Goal: Information Seeking & Learning: Find specific fact

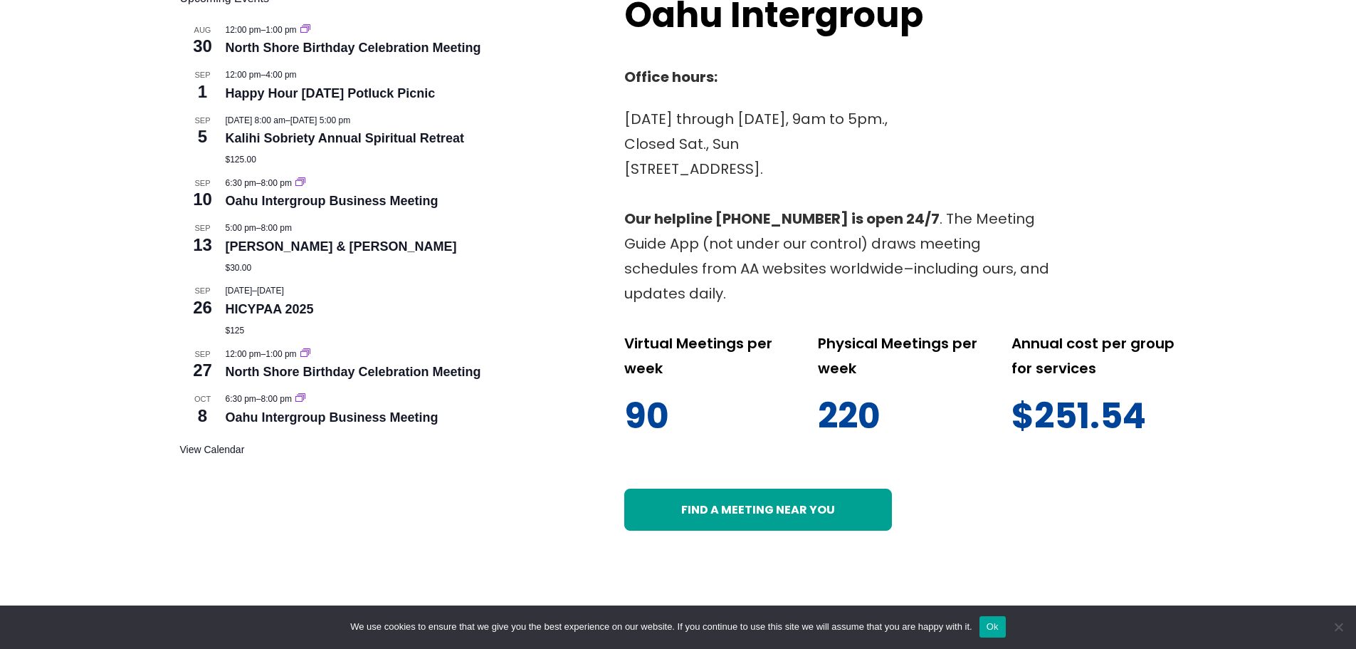
scroll to position [712, 0]
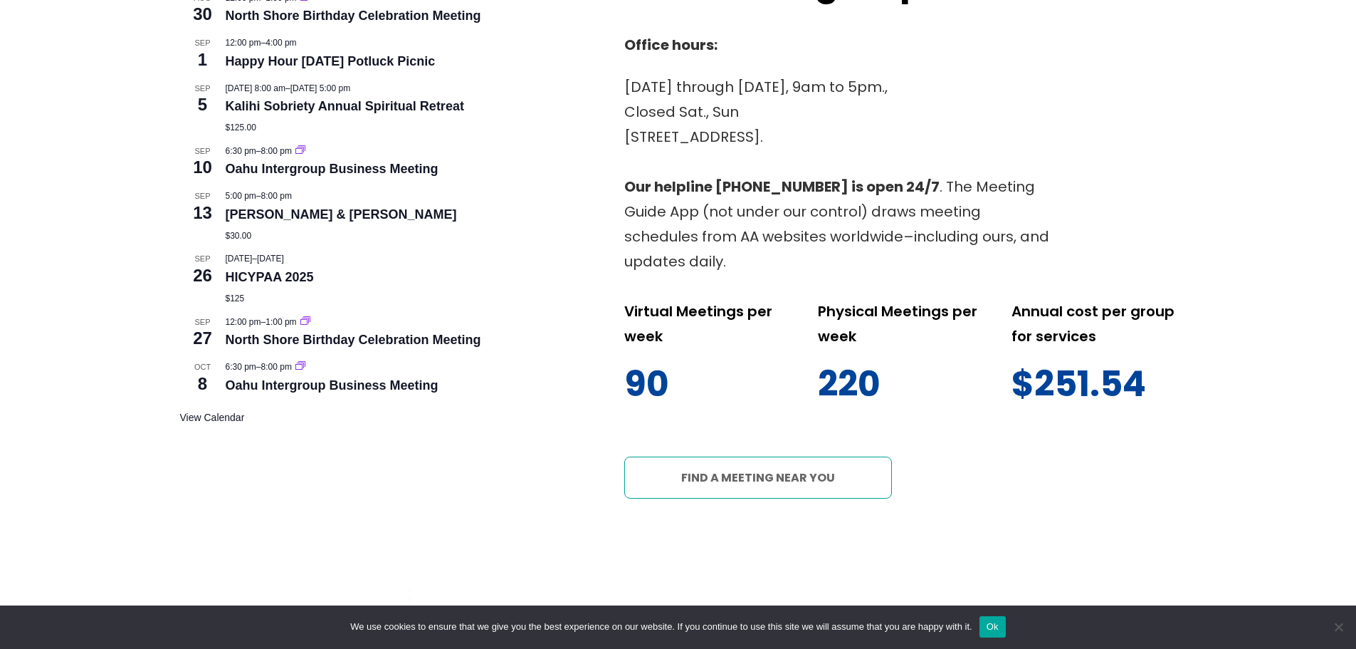
click at [807, 456] on link "Find a meeting near you" at bounding box center [758, 477] width 268 height 42
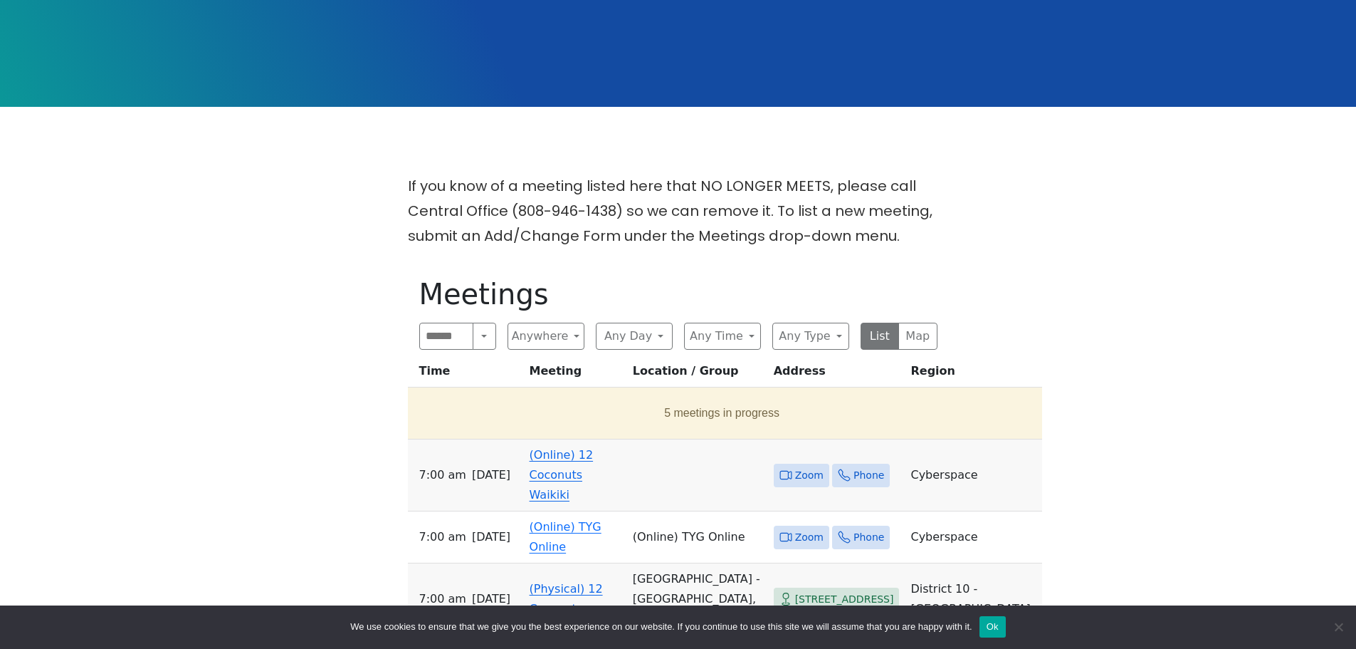
scroll to position [356, 0]
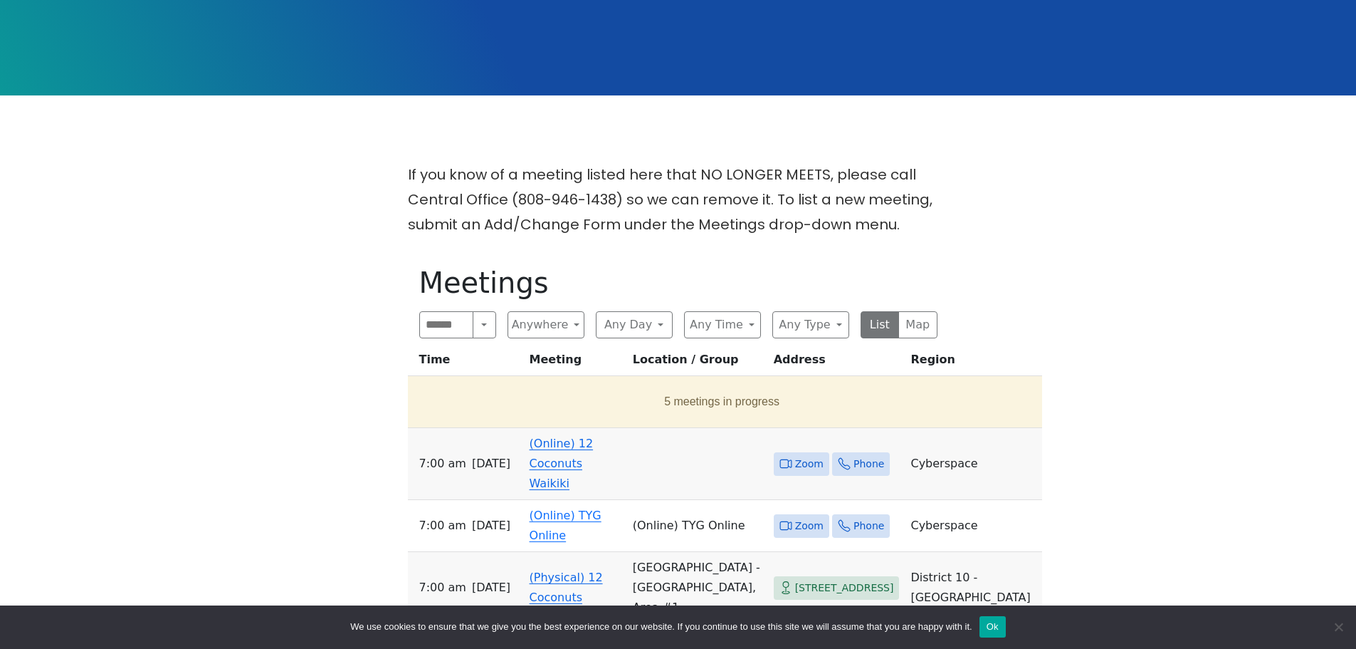
click at [998, 623] on button "Ok" at bounding box center [993, 626] width 26 height 21
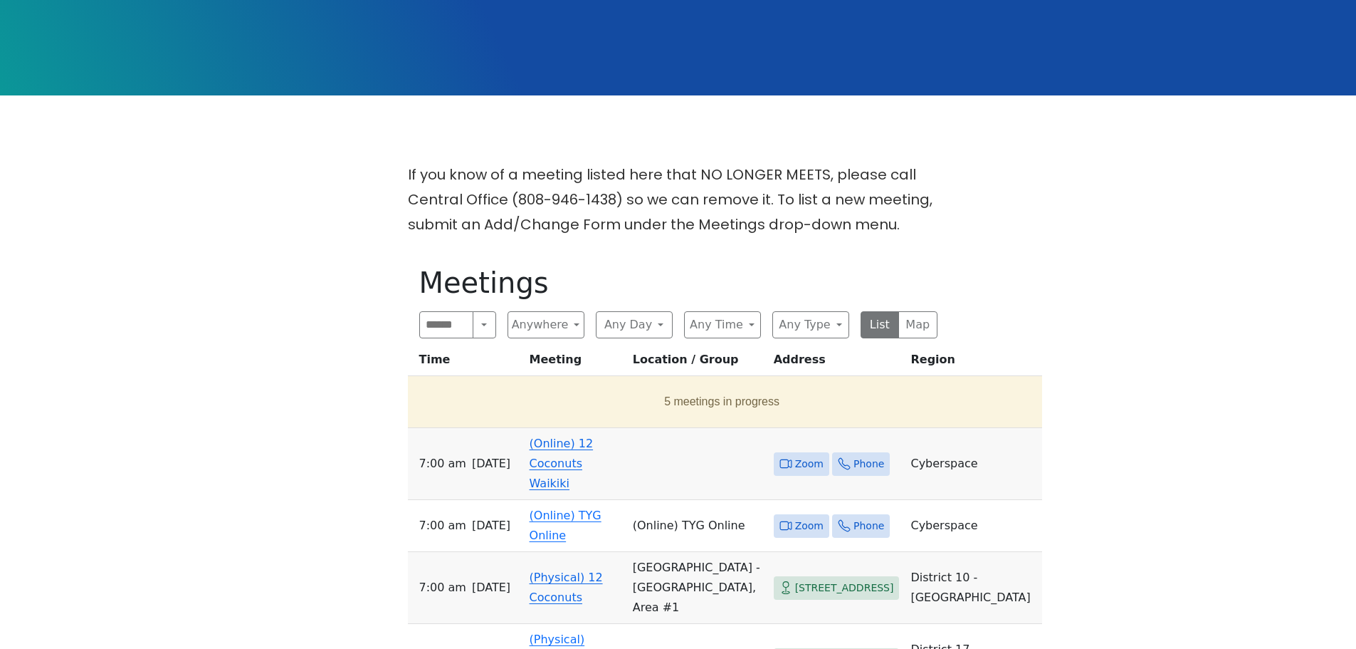
click at [795, 455] on span "Zoom" at bounding box center [809, 464] width 28 height 18
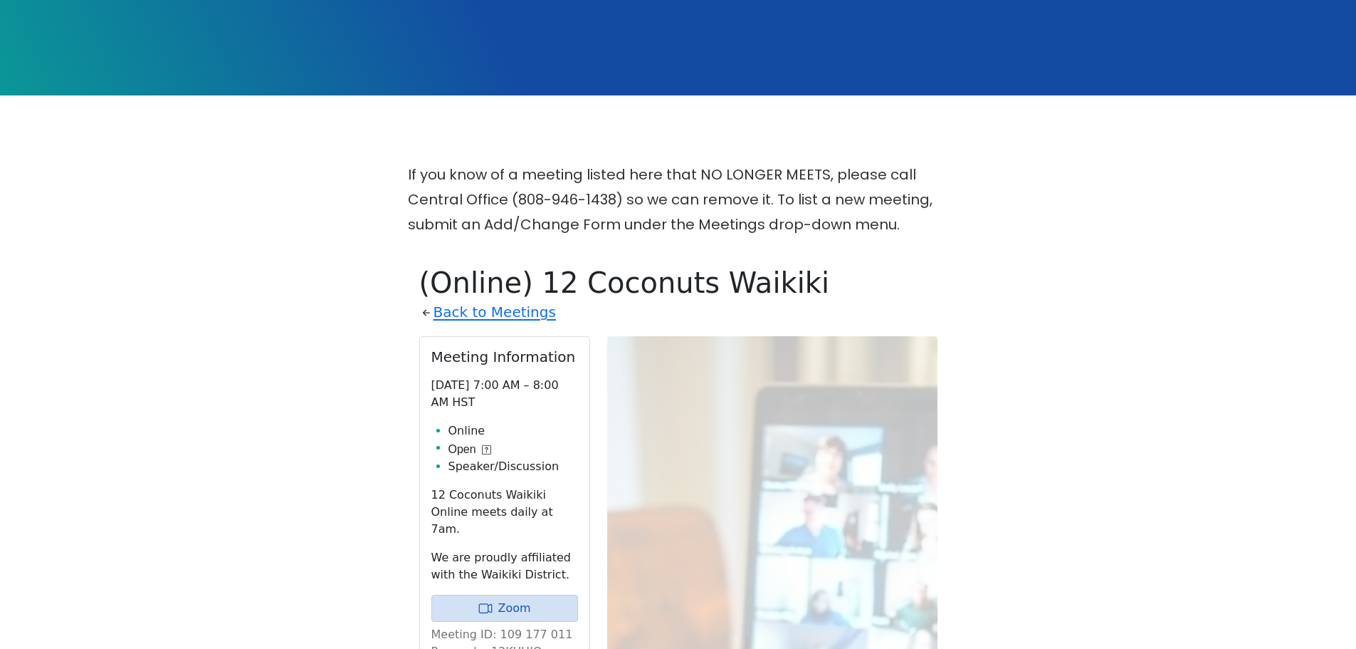
scroll to position [579, 0]
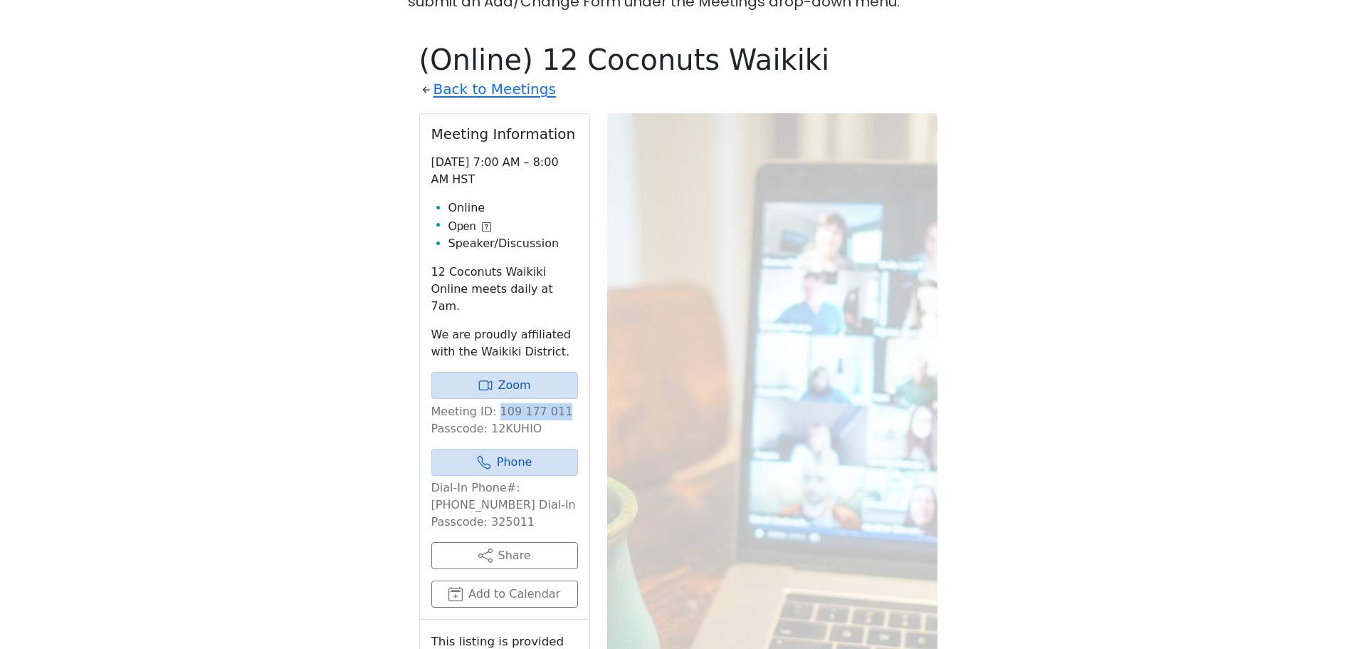
drag, startPoint x: 492, startPoint y: 362, endPoint x: 550, endPoint y: 363, distance: 57.7
click at [557, 403] on p "Meeting ID: 109 177 011 Passcode: 12KUHIO" at bounding box center [504, 420] width 147 height 34
copy p "109 177 011"
